Goal: Task Accomplishment & Management: Use online tool/utility

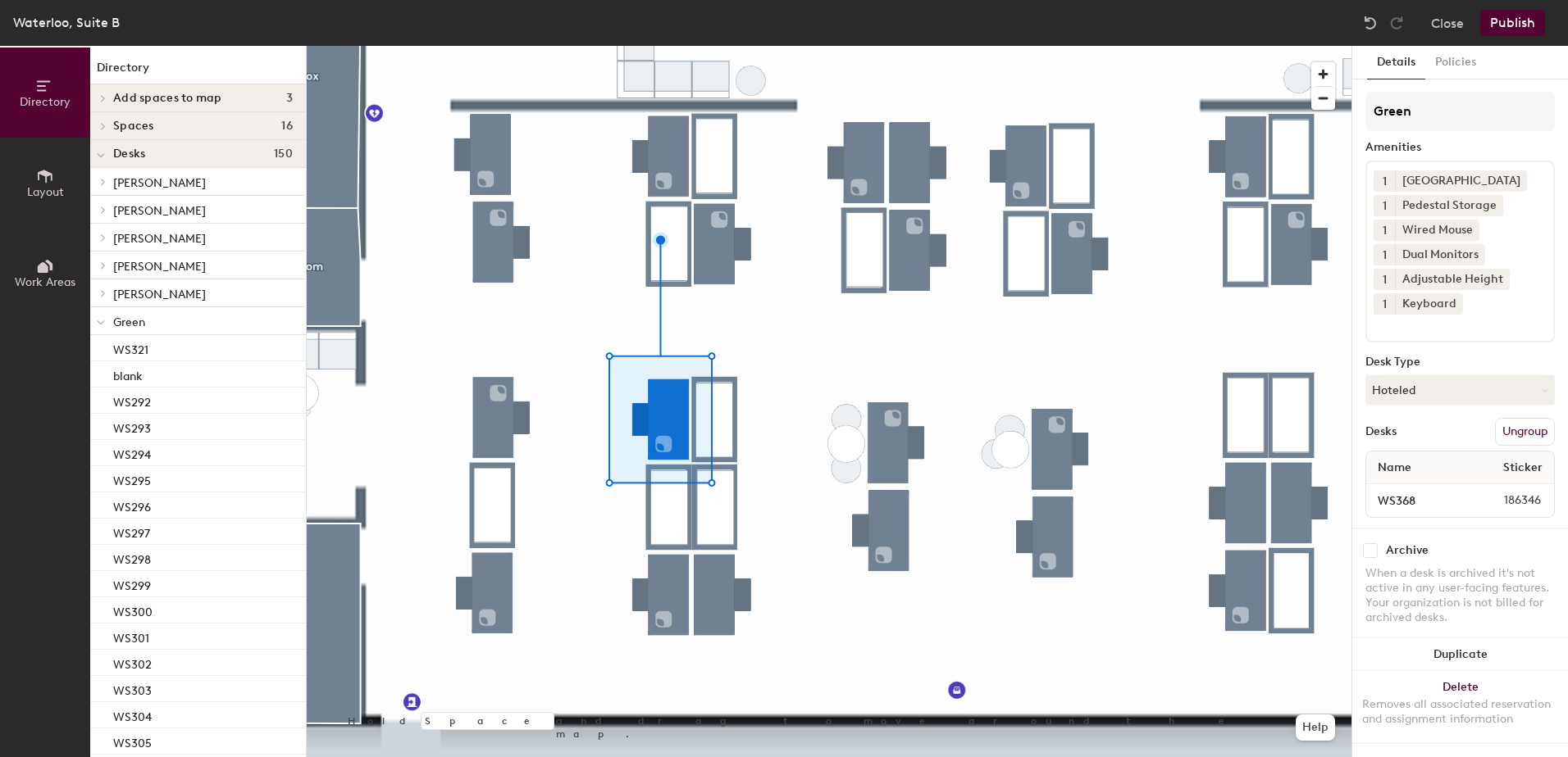
click at [1370, 554] on input "checkbox" at bounding box center [1370, 550] width 14 height 14
checkbox input "true"
click at [53, 185] on icon at bounding box center [45, 176] width 18 height 18
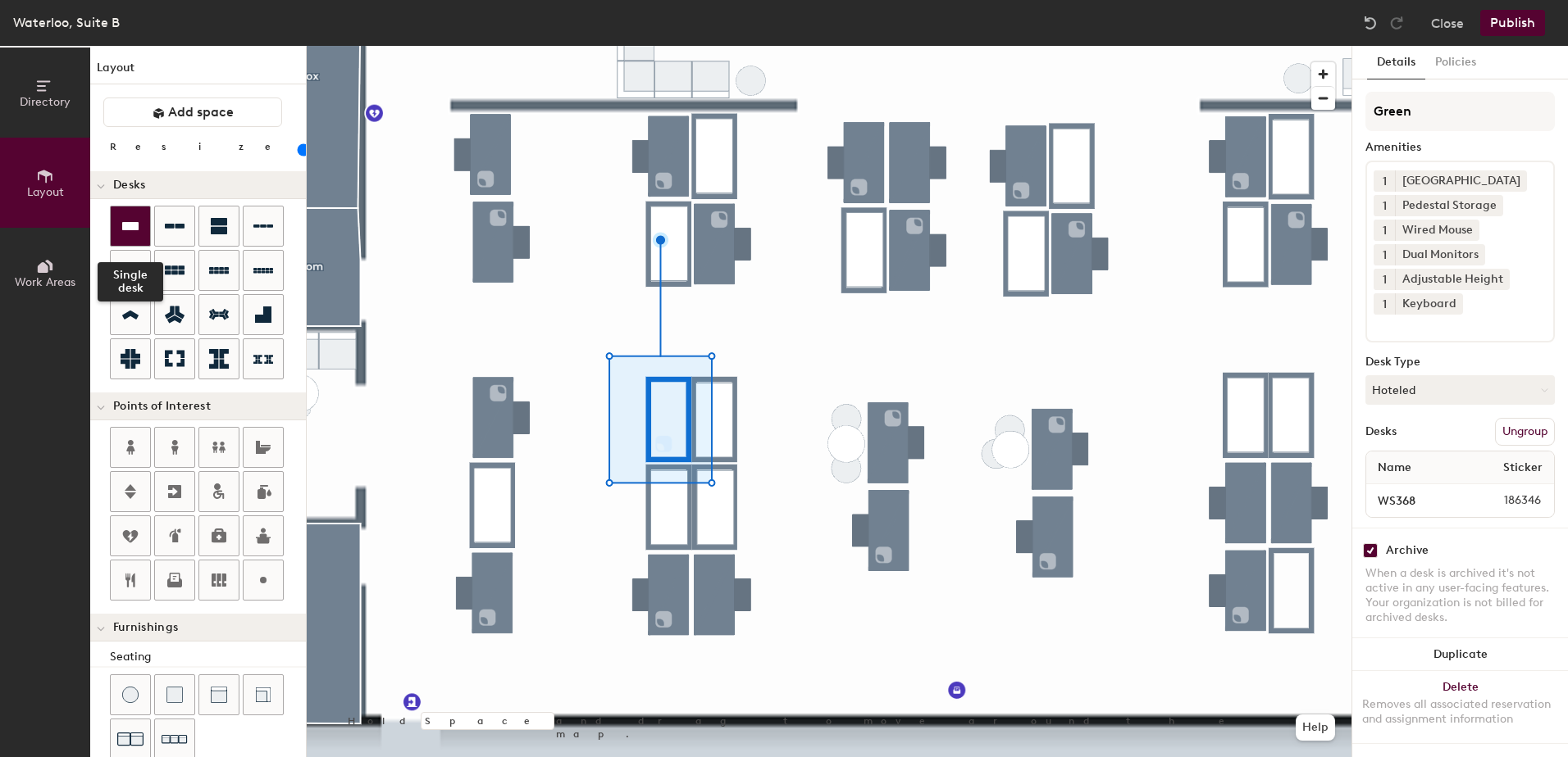
click at [135, 236] on div at bounding box center [130, 226] width 40 height 40
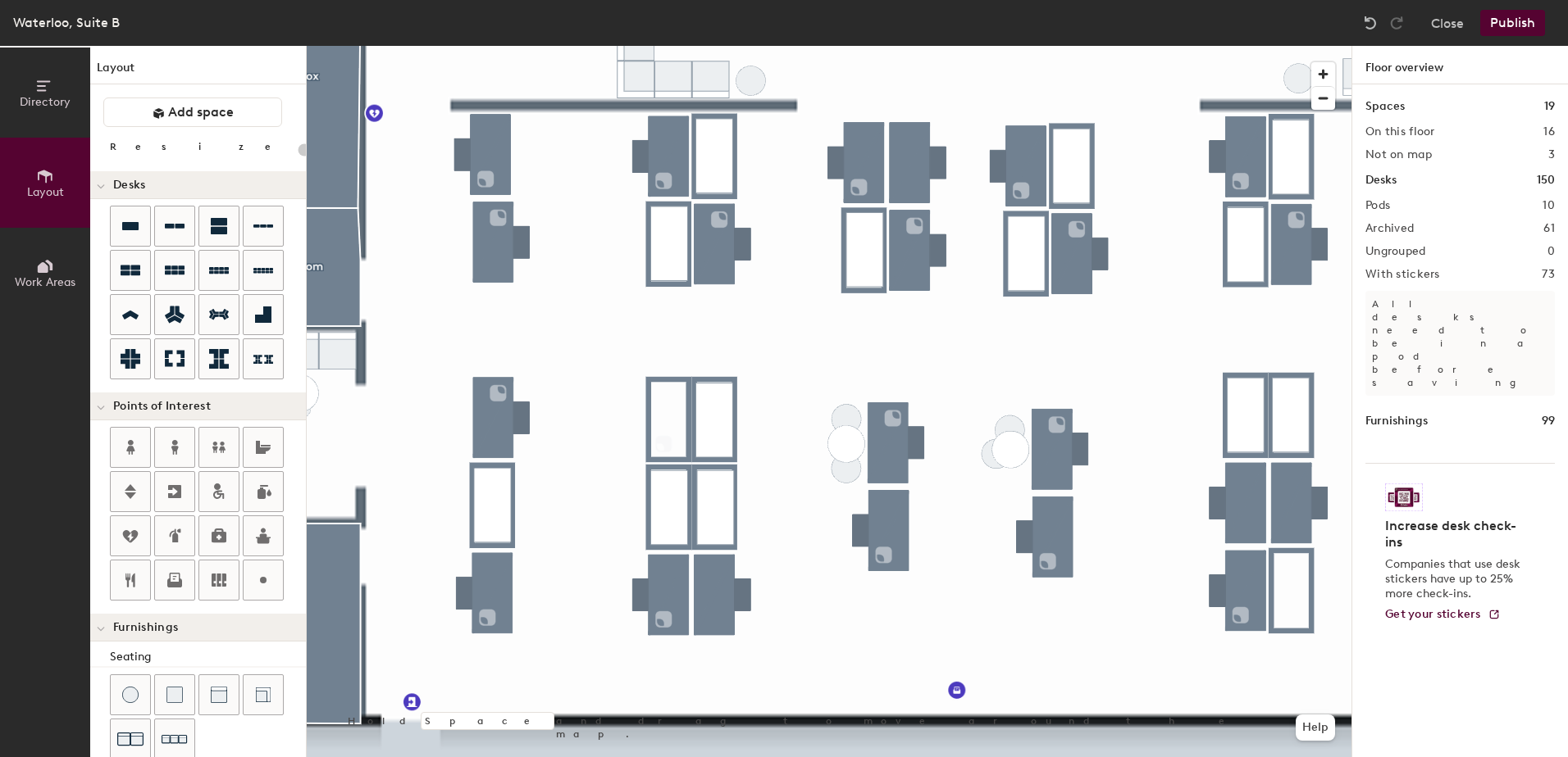
type input "20"
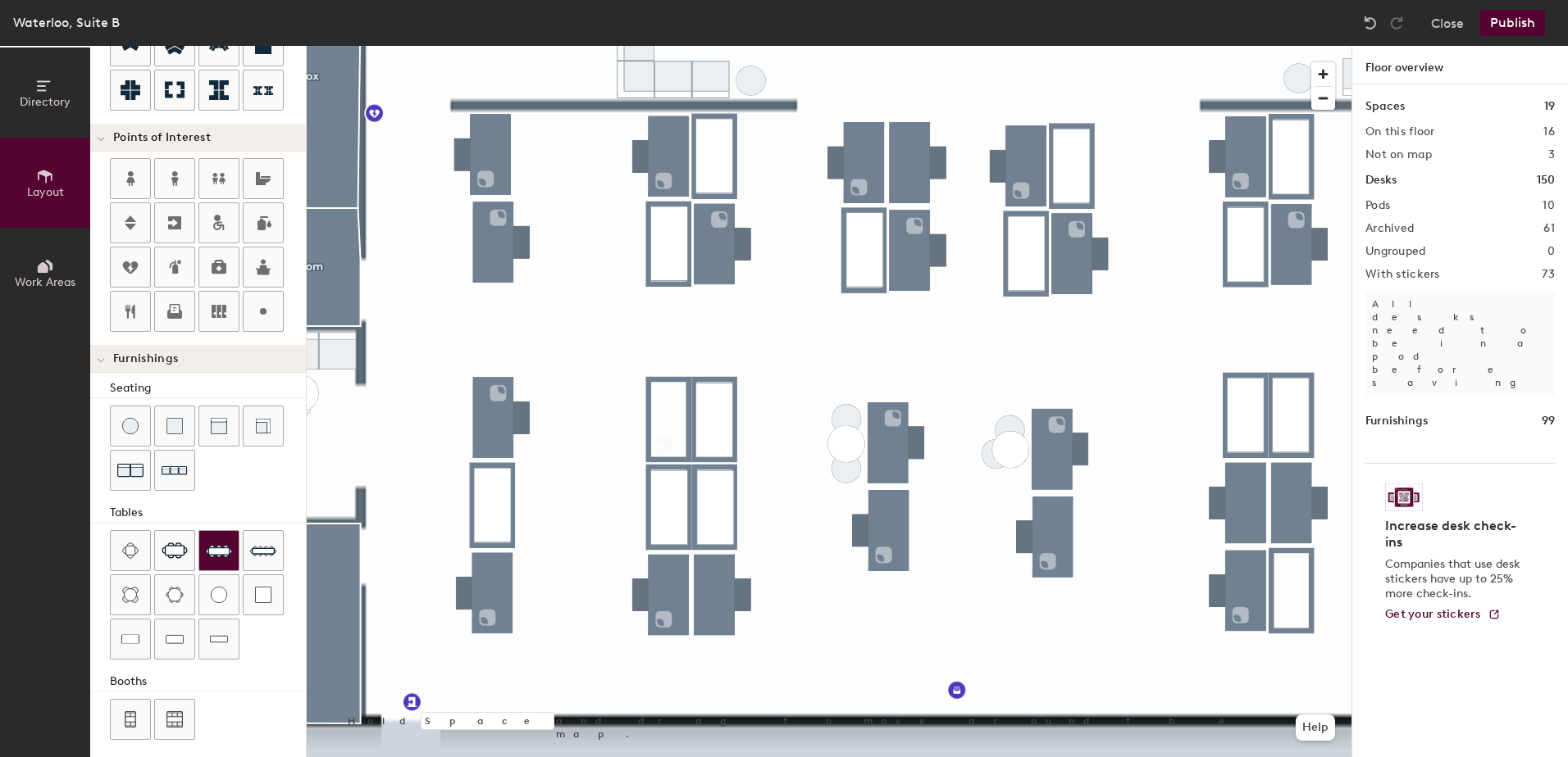
scroll to position [278, 0]
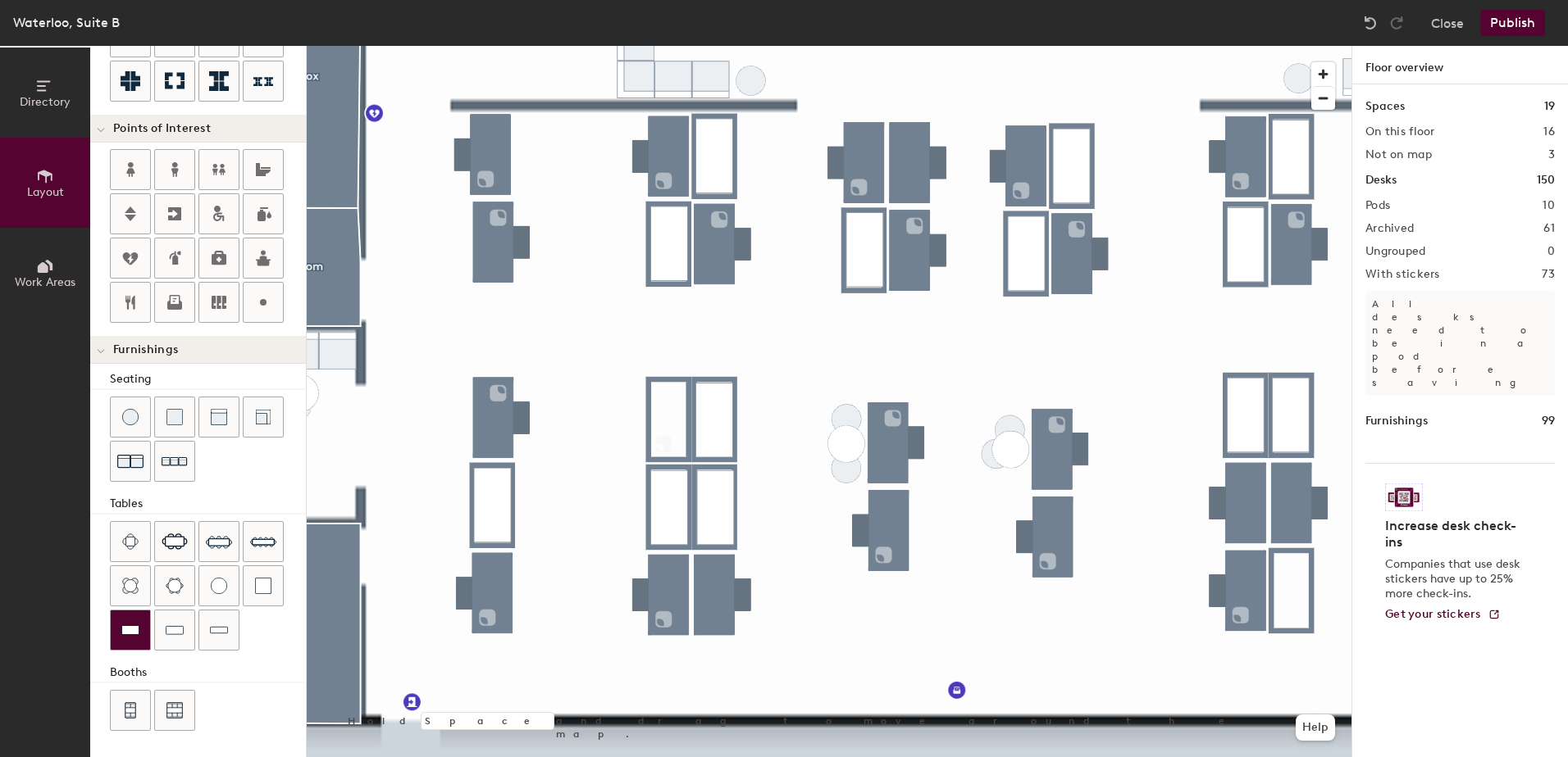
click at [127, 637] on img at bounding box center [130, 630] width 18 height 16
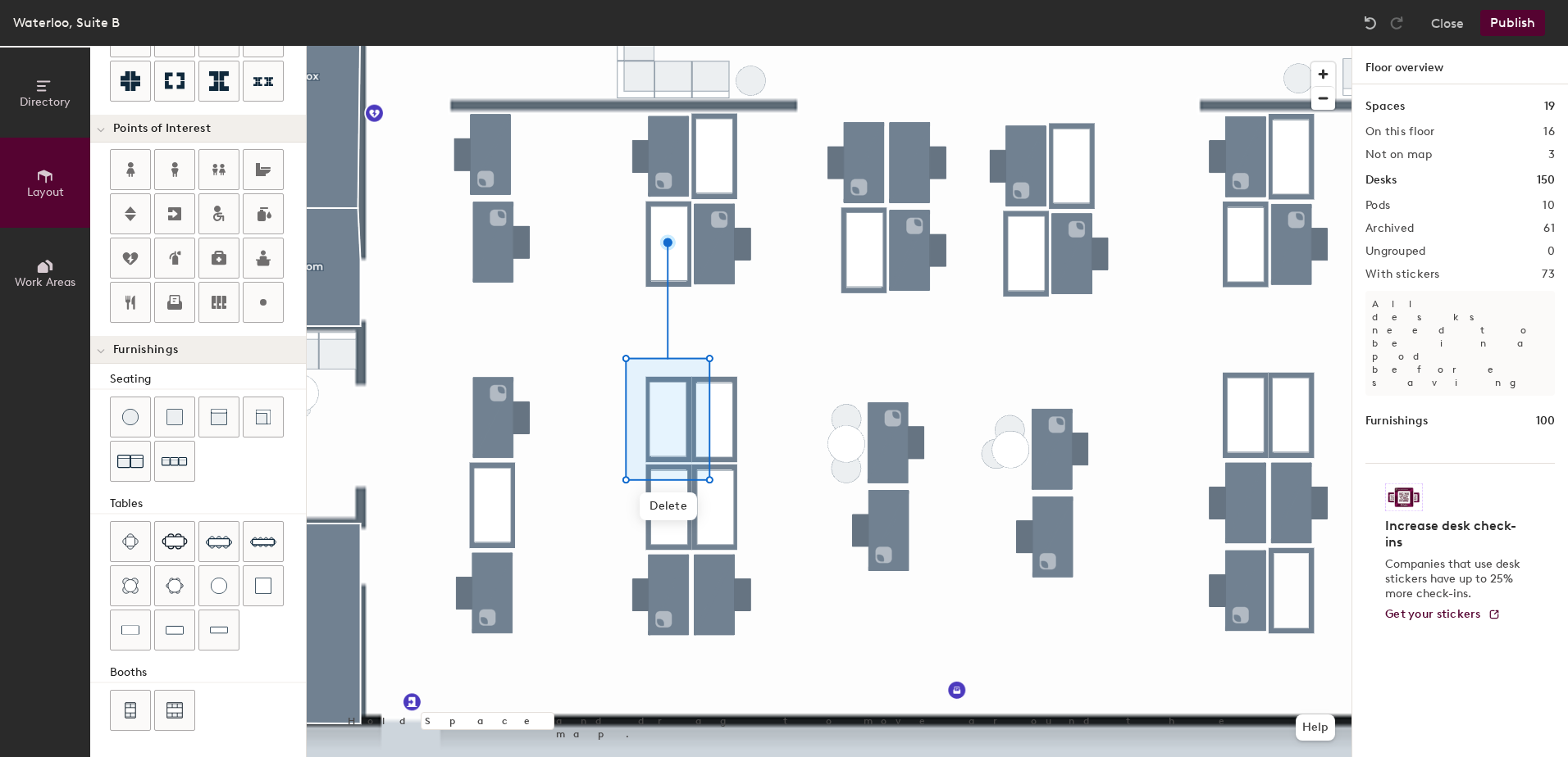
click at [1524, 22] on button "Publish" at bounding box center [1512, 23] width 65 height 26
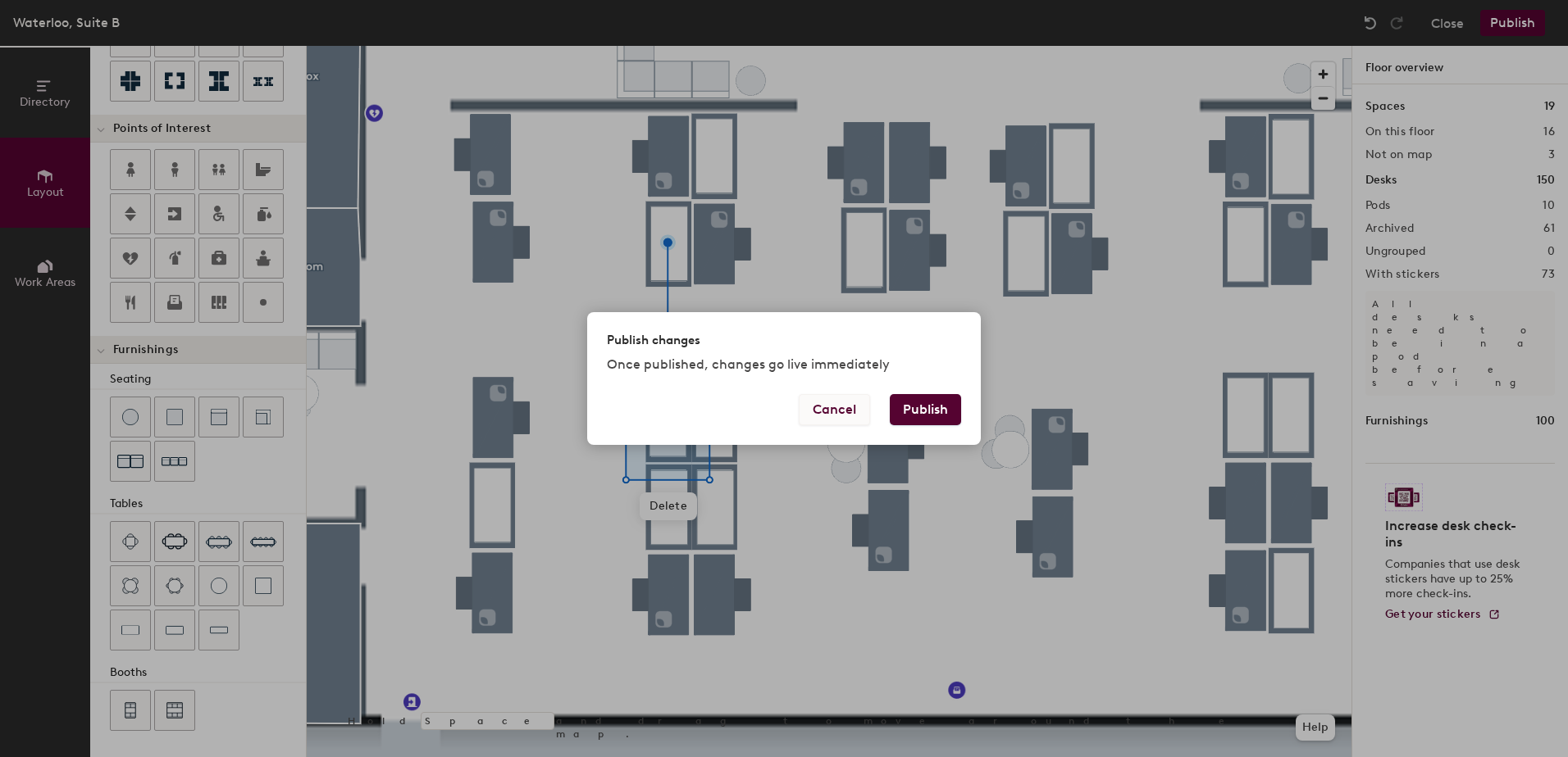
click at [827, 411] on button "Cancel" at bounding box center [834, 409] width 71 height 31
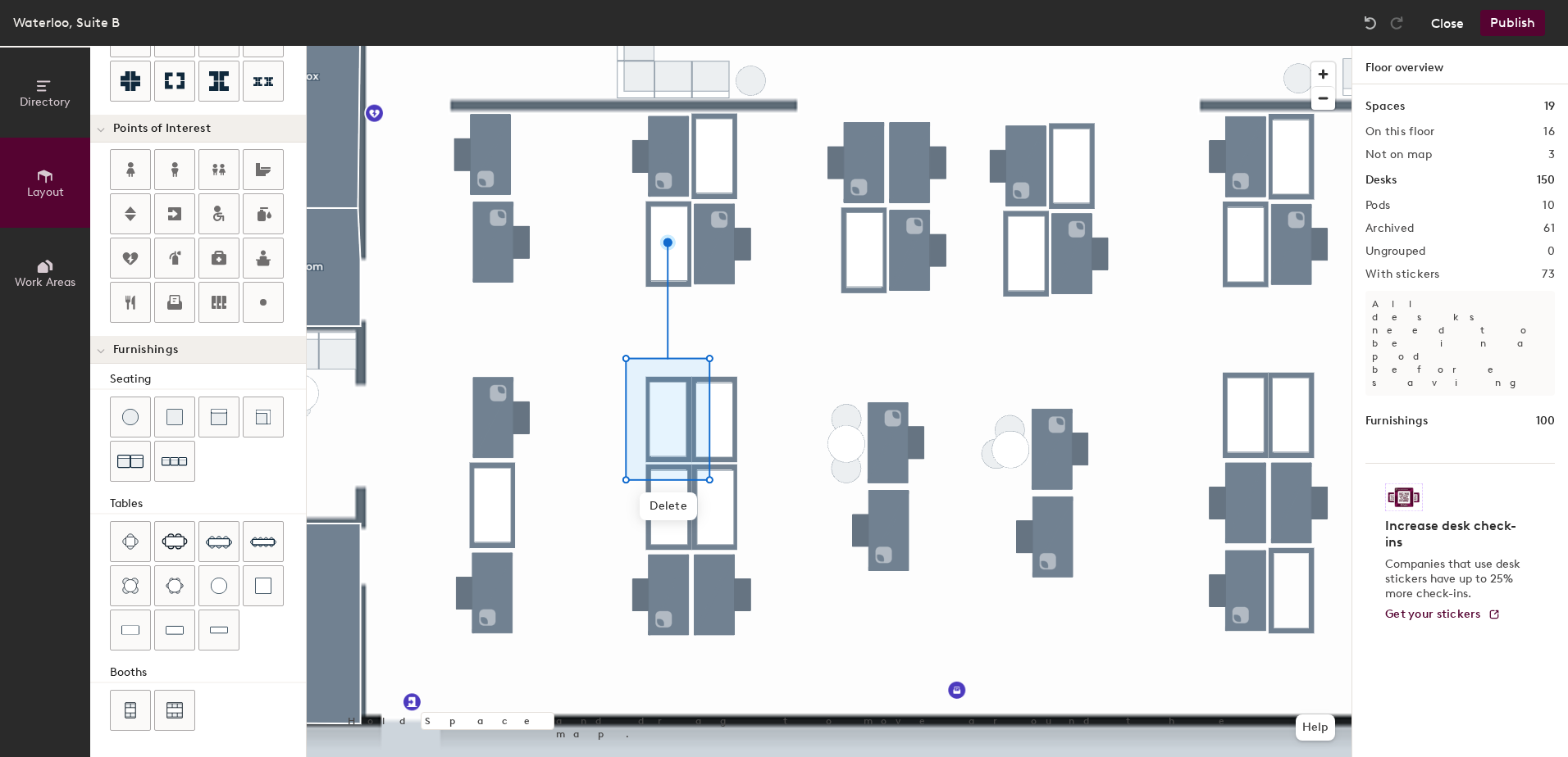
click at [1455, 27] on button "Close" at bounding box center [1447, 23] width 33 height 26
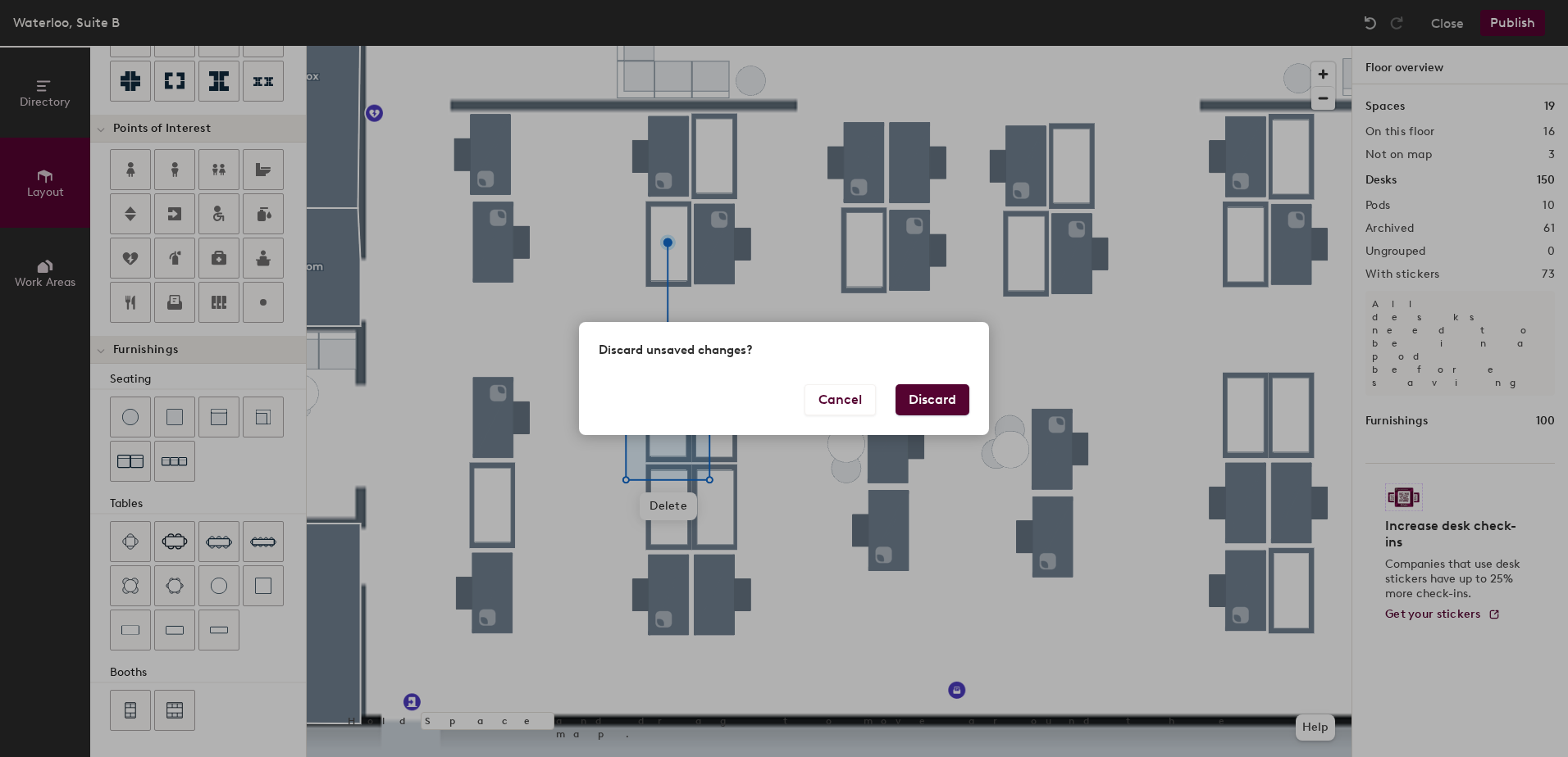
click at [934, 403] on button "Discard" at bounding box center [931, 399] width 73 height 31
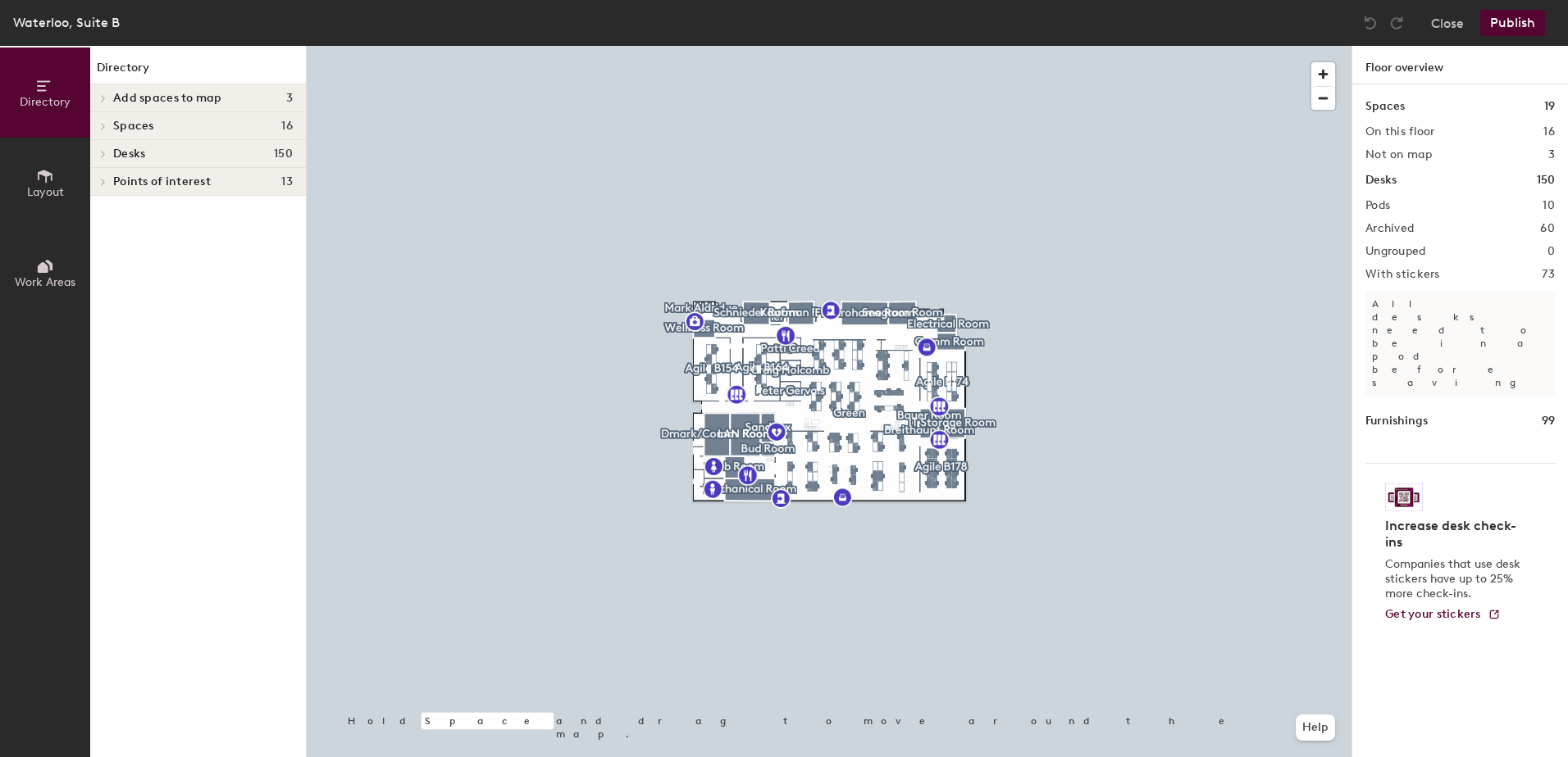
click at [818, 46] on div at bounding box center [828, 46] width 1044 height 0
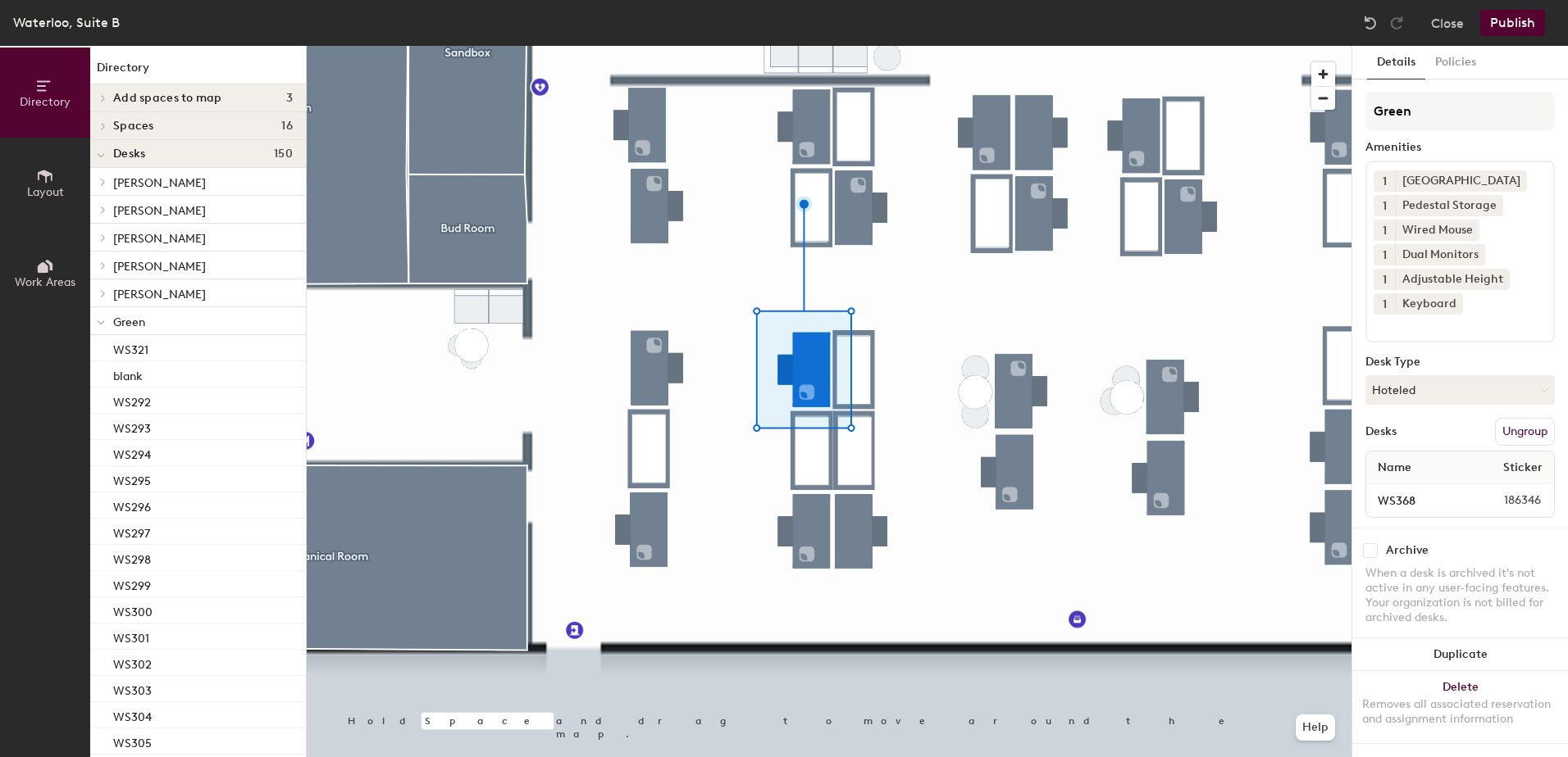
click at [1370, 549] on input "checkbox" at bounding box center [1370, 550] width 14 height 14
checkbox input "true"
click at [68, 196] on button "Layout" at bounding box center [45, 182] width 90 height 90
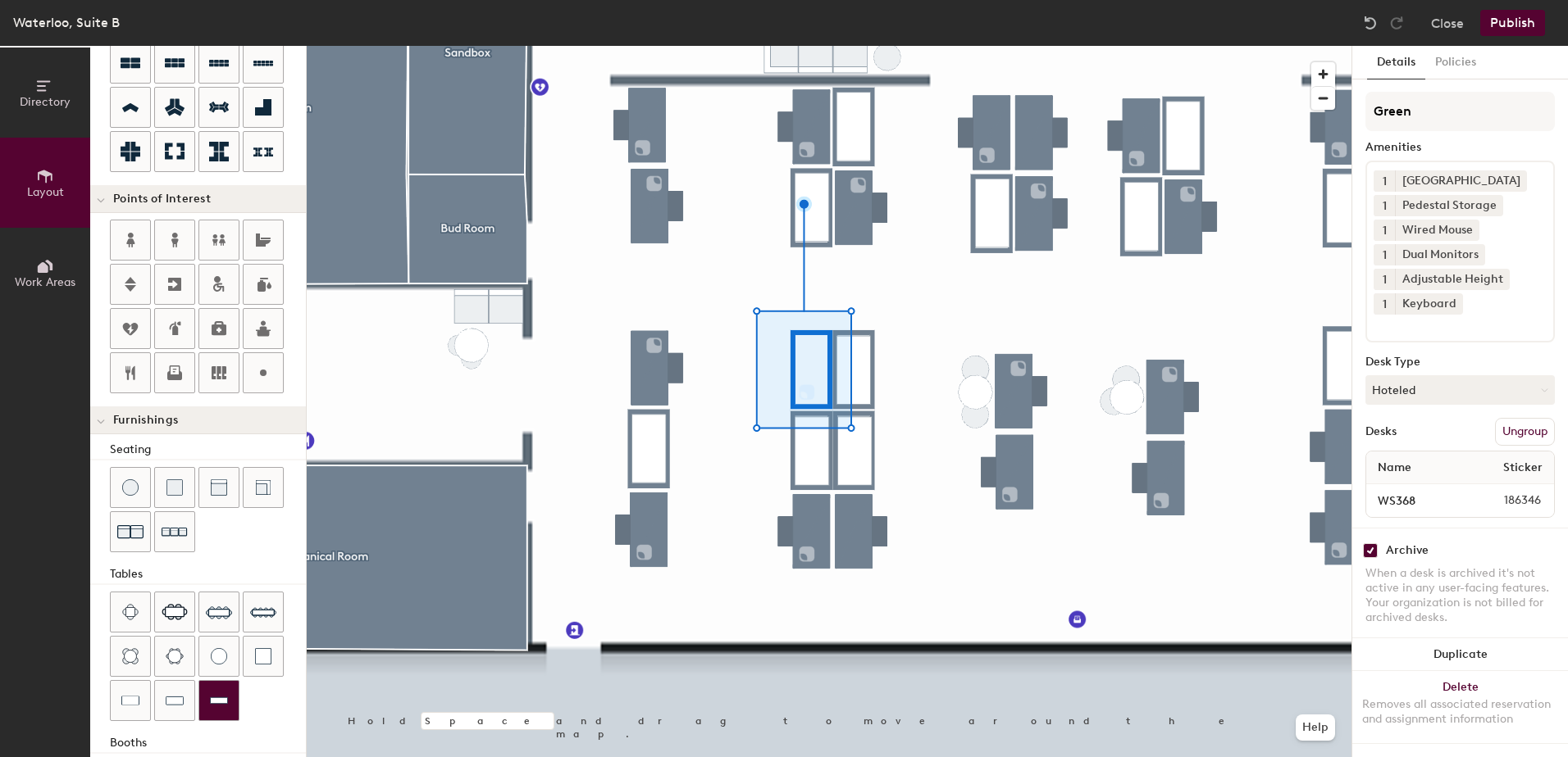
scroll to position [246, 0]
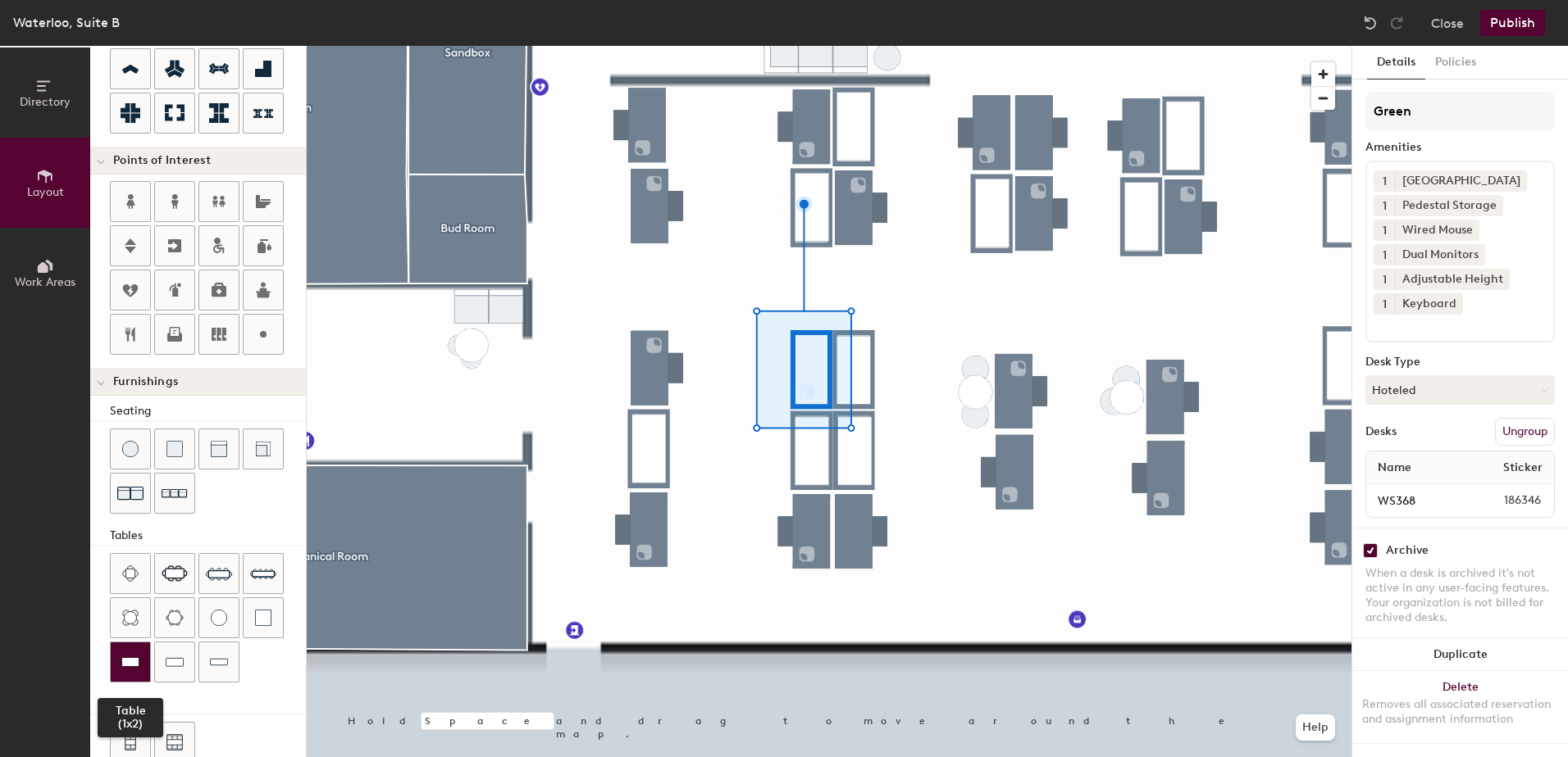
click at [136, 661] on img at bounding box center [130, 662] width 18 height 16
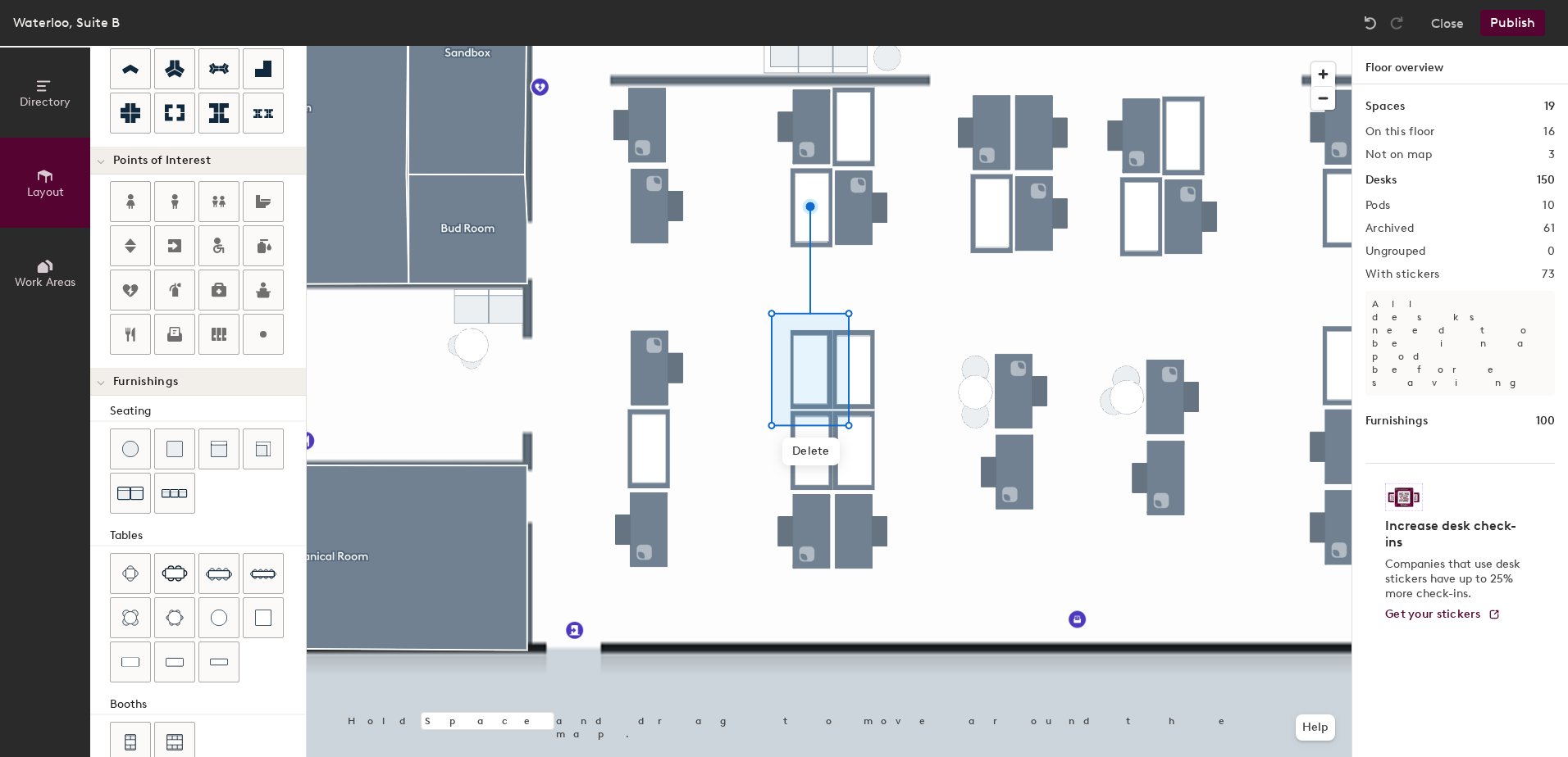
click at [1503, 17] on button "Publish" at bounding box center [1512, 23] width 65 height 26
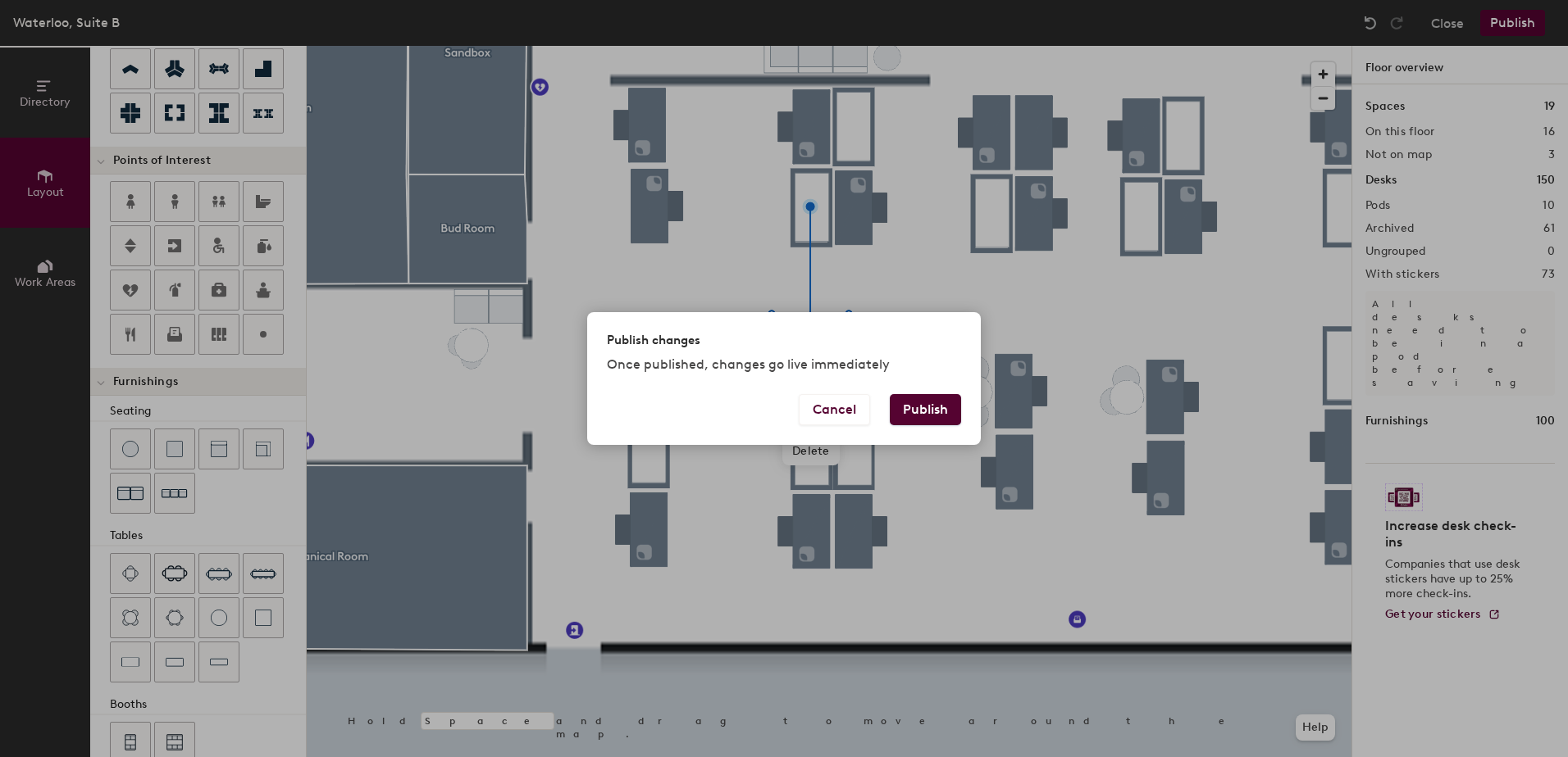
click at [913, 405] on button "Publish" at bounding box center [925, 409] width 71 height 31
type input "20"
